Goal: Transaction & Acquisition: Purchase product/service

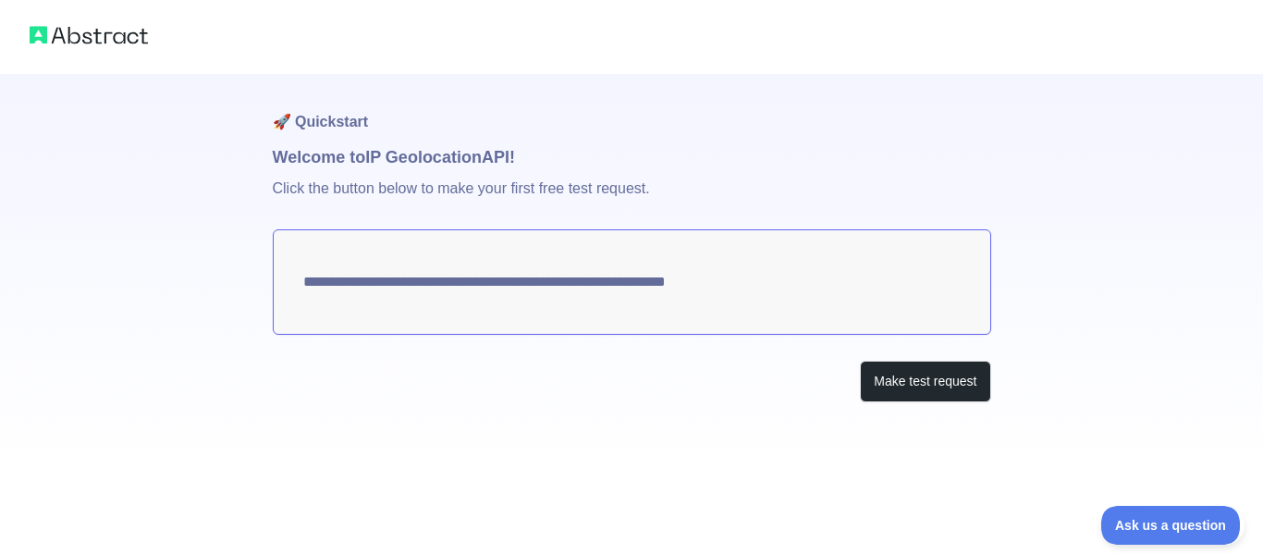
click at [735, 278] on textarea "**********" at bounding box center [632, 281] width 718 height 105
click at [921, 391] on button "Make test request" at bounding box center [925, 382] width 130 height 42
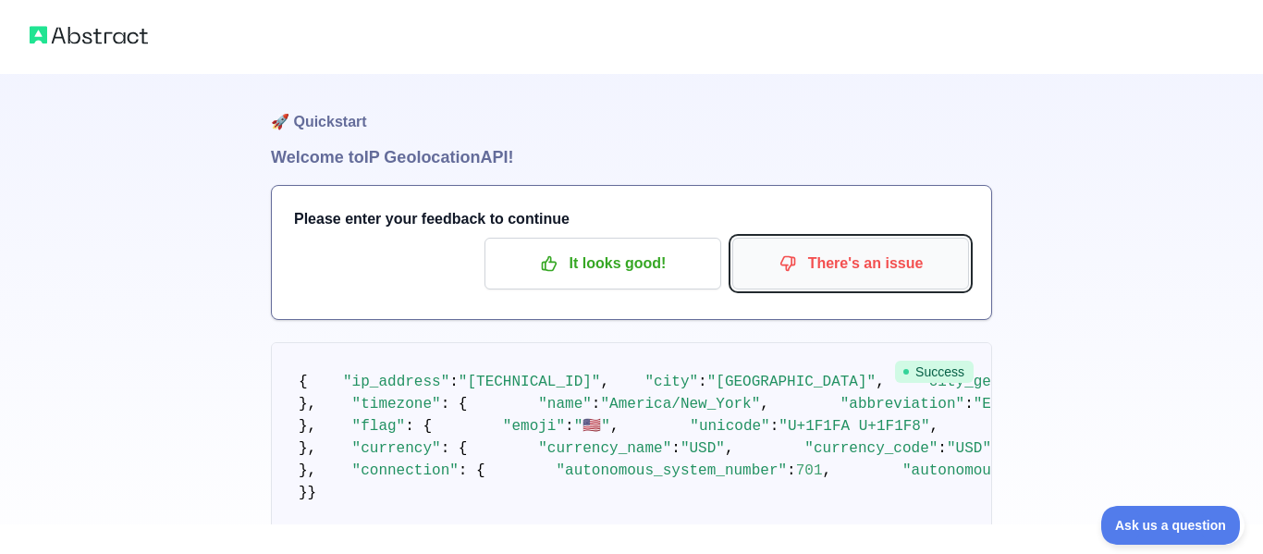
click at [863, 256] on p "There's an issue" at bounding box center [850, 263] width 209 height 31
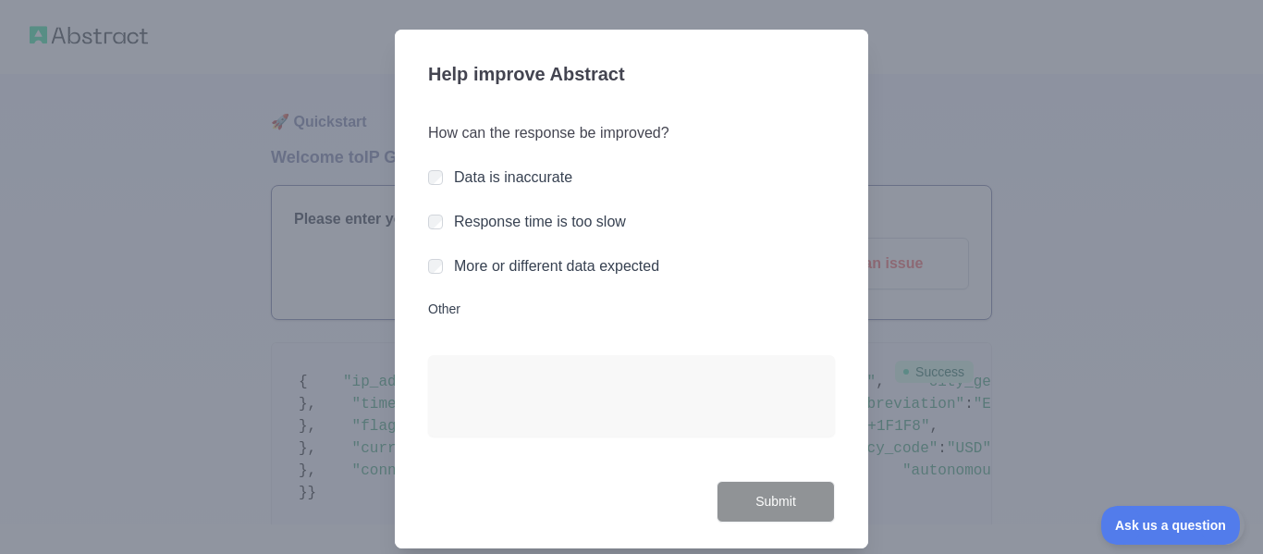
click at [434, 168] on div at bounding box center [435, 177] width 15 height 18
click at [770, 501] on button "Submit" at bounding box center [775, 502] width 118 height 42
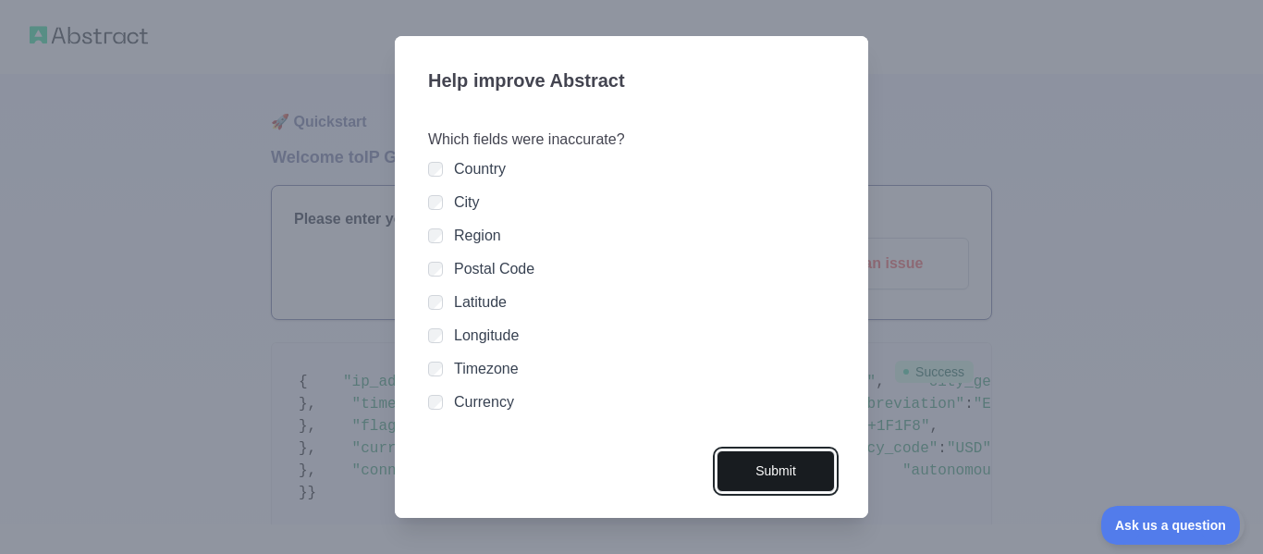
click at [793, 466] on button "Submit" at bounding box center [775, 471] width 118 height 42
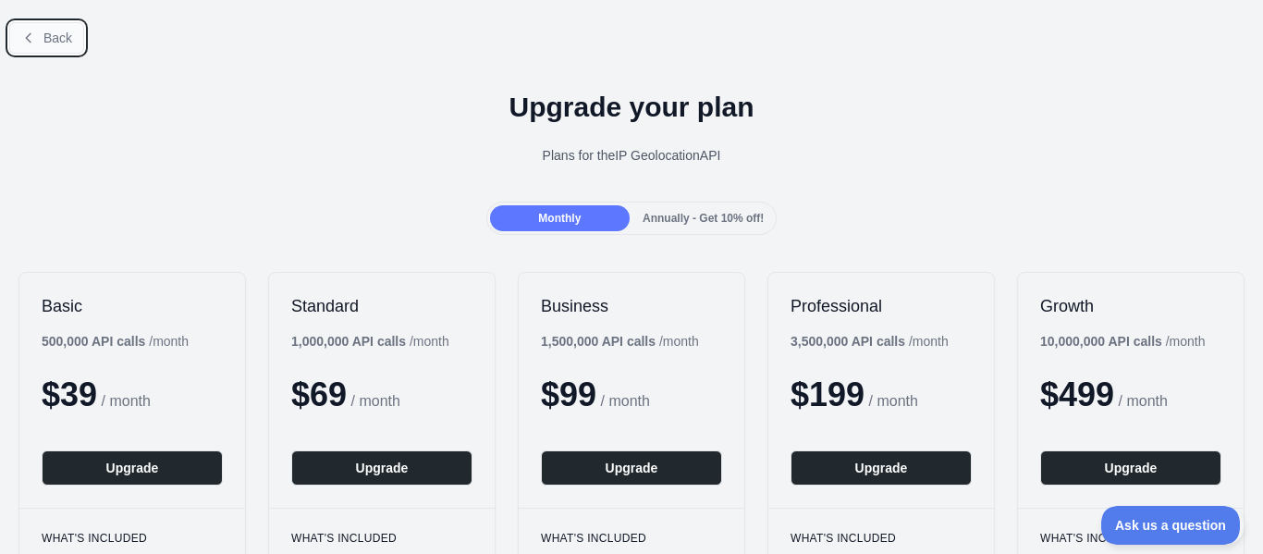
click at [48, 32] on span "Back" at bounding box center [57, 38] width 29 height 15
